Goal: Task Accomplishment & Management: Complete application form

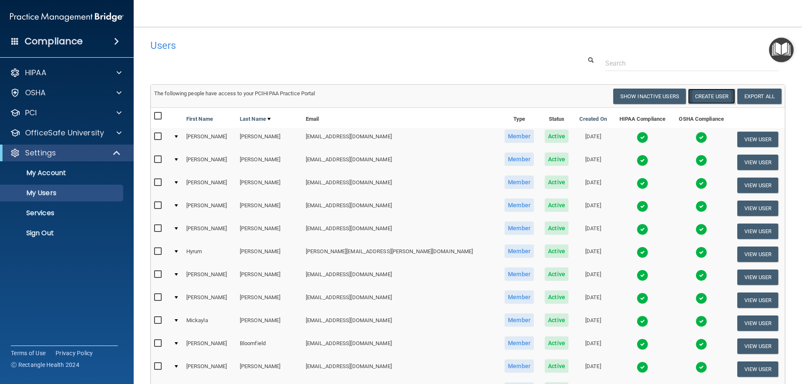
click at [711, 99] on button "Create User" at bounding box center [711, 96] width 47 height 15
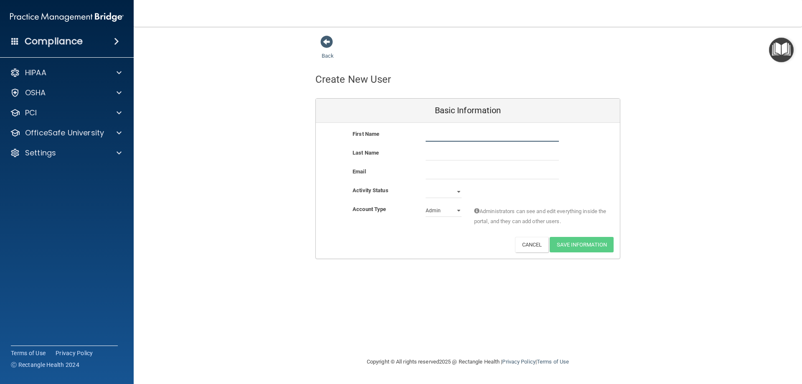
click at [484, 139] on input "text" at bounding box center [492, 135] width 133 height 13
type input "[PERSON_NAME]"
type input "Mottor"
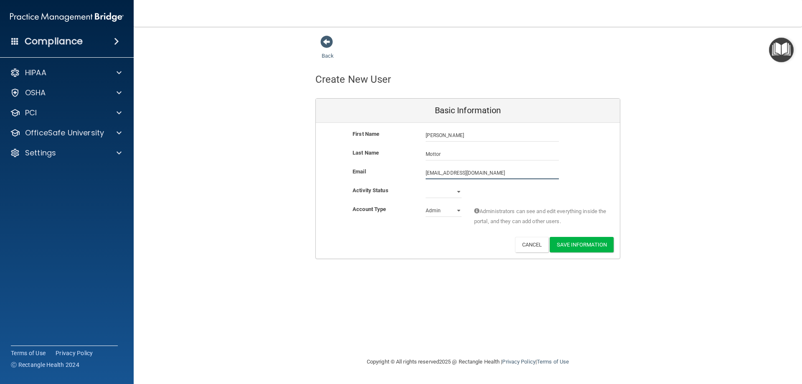
type input "[EMAIL_ADDRESS][DOMAIN_NAME]"
click at [440, 194] on select "Active Inactive" at bounding box center [444, 193] width 36 height 13
select select "active"
click at [426, 185] on select "Active Inactive" at bounding box center [444, 191] width 36 height 13
click at [436, 214] on select "Admin Member" at bounding box center [444, 210] width 36 height 13
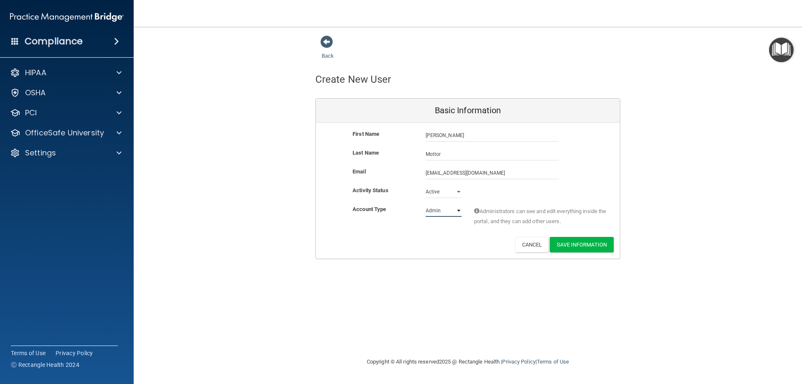
select select "practice_member"
click at [426, 204] on select "Admin Member" at bounding box center [444, 210] width 36 height 13
click at [581, 238] on button "Save Information" at bounding box center [582, 244] width 64 height 15
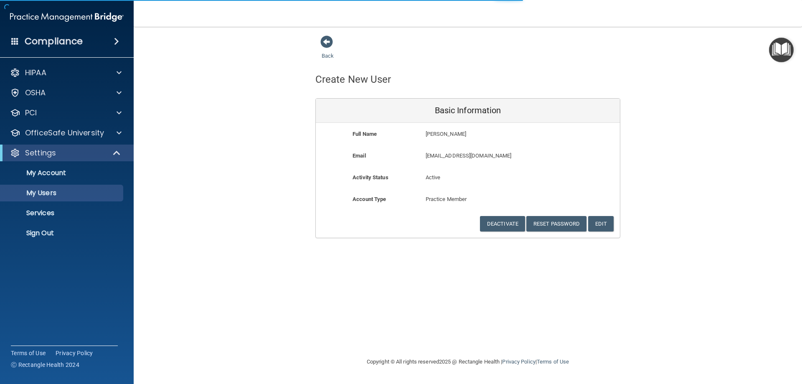
select select "20"
